Goal: Task Accomplishment & Management: Manage account settings

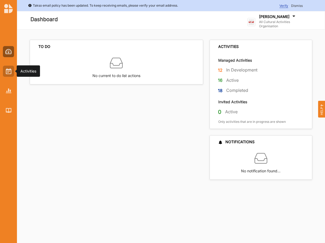
click at [3, 71] on div at bounding box center [8, 71] width 11 height 11
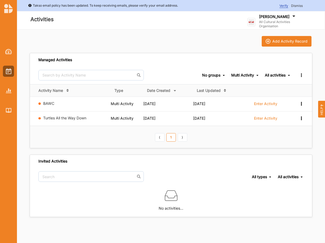
click at [237, 77] on div "Multi Activity" at bounding box center [242, 75] width 23 height 5
click at [238, 82] on div "All types" at bounding box center [243, 84] width 31 height 10
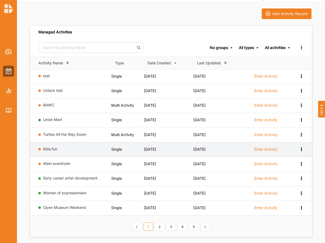
scroll to position [36, 0]
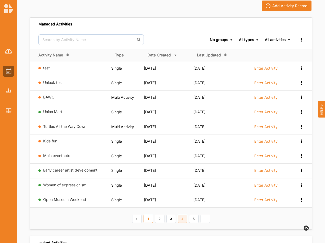
click at [186, 218] on link "4" at bounding box center [183, 219] width 10 height 8
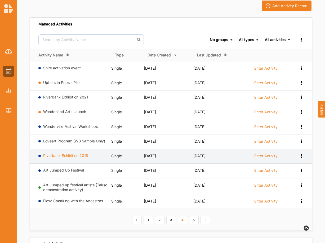
click at [65, 154] on link "Riverbank Exhibition 2018" at bounding box center [65, 155] width 45 height 5
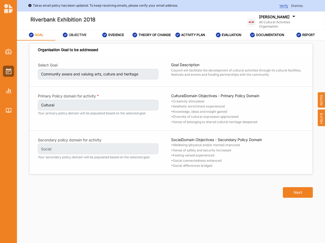
click at [77, 37] on label "OBJECTIVE" at bounding box center [77, 35] width 17 height 4
select select "2"
select select "8"
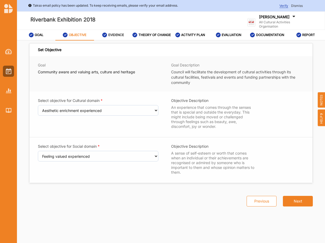
click at [112, 37] on label "EVIDENCE" at bounding box center [116, 35] width 16 height 4
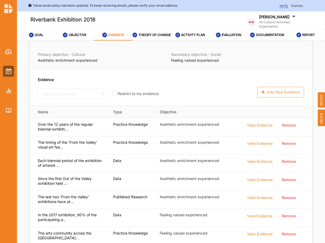
scroll to position [54, 0]
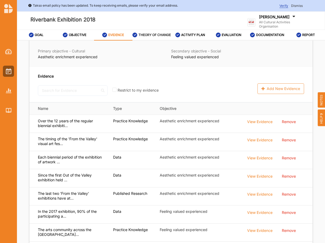
click at [149, 34] on label "THEORY OF CHANGE" at bounding box center [155, 35] width 32 height 4
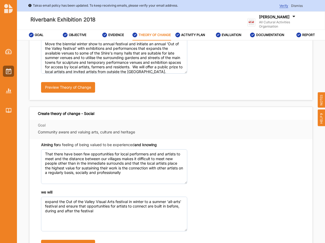
scroll to position [99, 0]
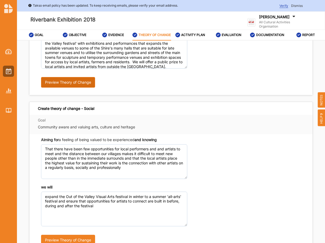
click at [69, 86] on button "Preview Theory of Change" at bounding box center [68, 82] width 54 height 11
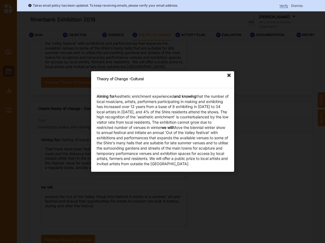
click at [228, 73] on icon at bounding box center [229, 75] width 8 height 8
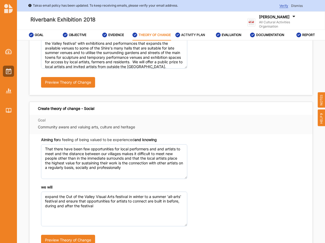
click at [193, 37] on label "ACTIVITY PLAN" at bounding box center [193, 35] width 24 height 4
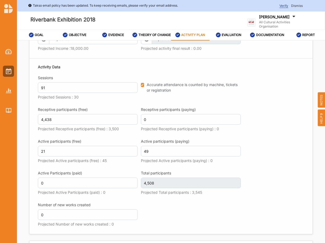
scroll to position [621, 0]
click at [236, 35] on label "EVALUATION" at bounding box center [232, 35] width 20 height 4
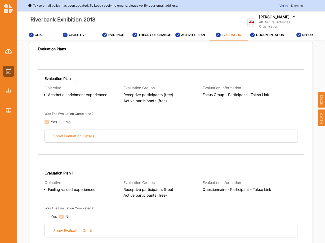
scroll to position [45, 0]
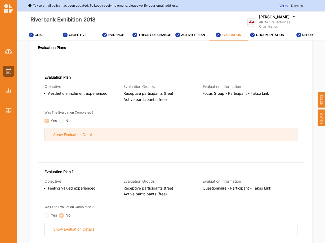
click at [77, 135] on div "Show Evaluation Details" at bounding box center [171, 134] width 252 height 13
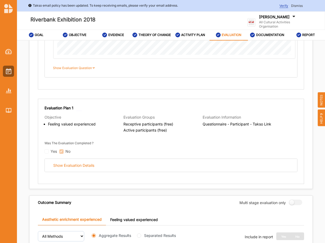
scroll to position [459, 0]
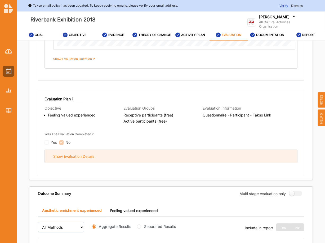
click at [86, 159] on div "Show Evaluation Details" at bounding box center [73, 156] width 41 height 5
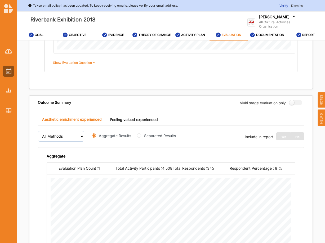
scroll to position [928, 0]
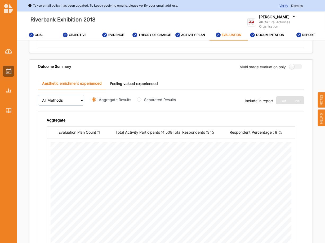
click at [135, 89] on link "Feeling valued experienced" at bounding box center [134, 83] width 56 height 11
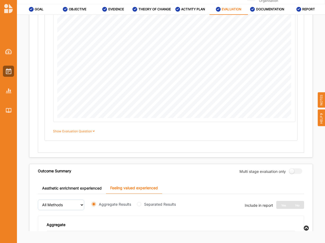
scroll to position [788, 0]
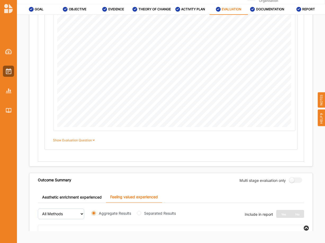
click at [80, 197] on link "Aesthetic enrichment experienced" at bounding box center [72, 197] width 68 height 11
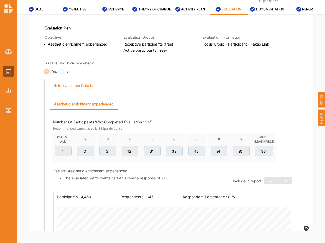
scroll to position [66, 0]
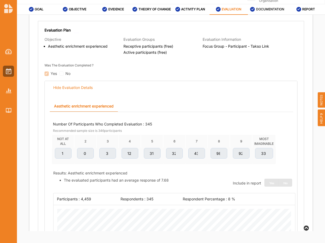
click at [269, 7] on label "DOCUMENTATION" at bounding box center [270, 9] width 28 height 4
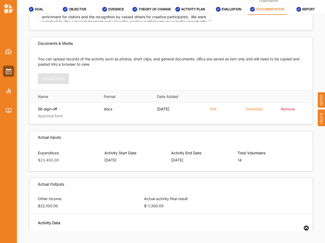
click at [269, 7] on label "DOCUMENTATION" at bounding box center [270, 9] width 28 height 4
click at [309, 9] on label "REPORT" at bounding box center [308, 9] width 13 height 4
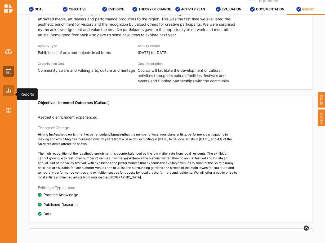
click at [11, 90] on div at bounding box center [8, 90] width 11 height 11
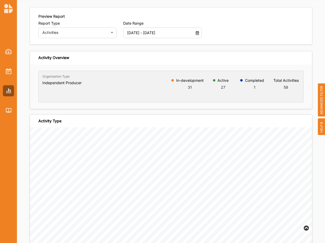
click at [196, 31] on icon at bounding box center [197, 32] width 5 height 4
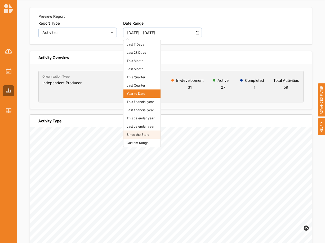
click at [145, 134] on li "Since the Start" at bounding box center [141, 135] width 37 height 8
type input "[DATE] - [DATE]"
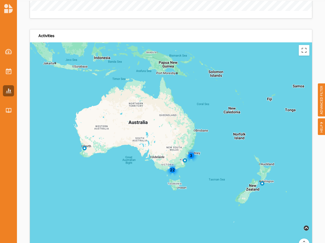
scroll to position [0, 0]
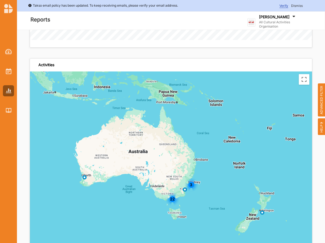
click at [179, 28] on div "Reports" at bounding box center [110, 20] width 186 height 25
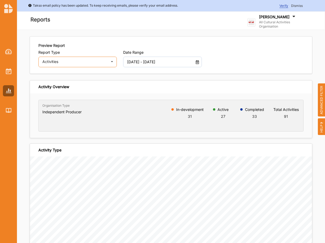
click at [109, 60] on icon at bounding box center [112, 62] width 8 height 11
click at [105, 61] on div "Activities" at bounding box center [74, 62] width 65 height 4
click at [108, 61] on div "Activities Activities Outcomes Inputs & Outputs Management Summary" at bounding box center [77, 62] width 78 height 11
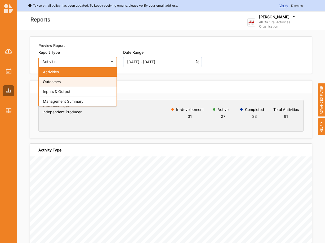
click at [56, 82] on span "Outcomes" at bounding box center [52, 81] width 18 height 5
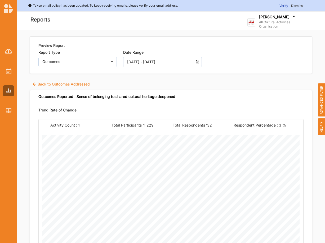
click at [65, 84] on label "Back to Outcomes Addressed" at bounding box center [60, 84] width 57 height 5
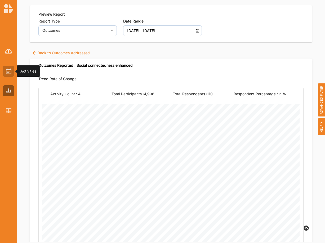
click at [11, 71] on img at bounding box center [9, 71] width 6 height 6
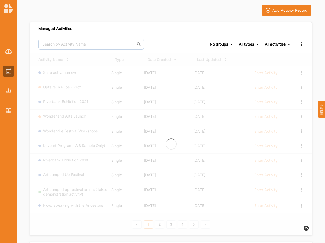
scroll to position [32, 0]
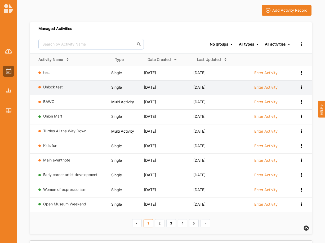
drag, startPoint x: 242, startPoint y: 15, endPoint x: 248, endPoint y: 83, distance: 68.6
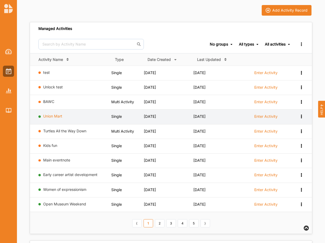
click at [57, 118] on link "Union Mart" at bounding box center [52, 116] width 19 height 5
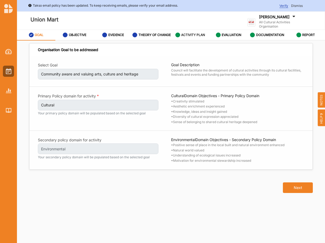
click at [188, 36] on label "ACTIVITY PLAN" at bounding box center [193, 35] width 24 height 4
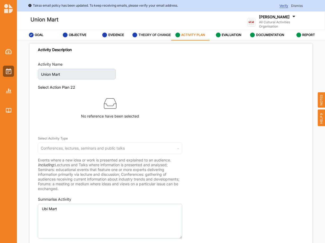
click at [147, 33] on label "THEORY OF CHANGE" at bounding box center [155, 35] width 32 height 4
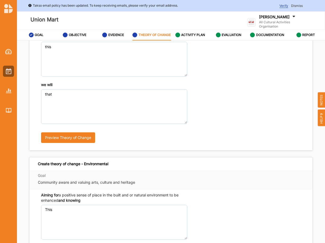
scroll to position [18, 0]
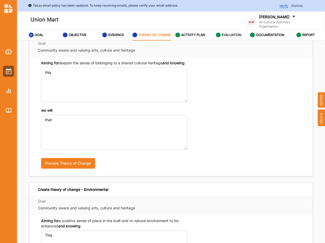
click at [230, 39] on div "EVALUATION" at bounding box center [229, 35] width 26 height 10
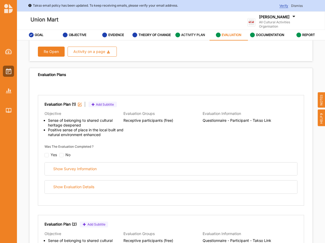
click at [183, 36] on label "ACTIVITY PLAN" at bounding box center [193, 35] width 24 height 4
